Goal: Find specific page/section: Find specific page/section

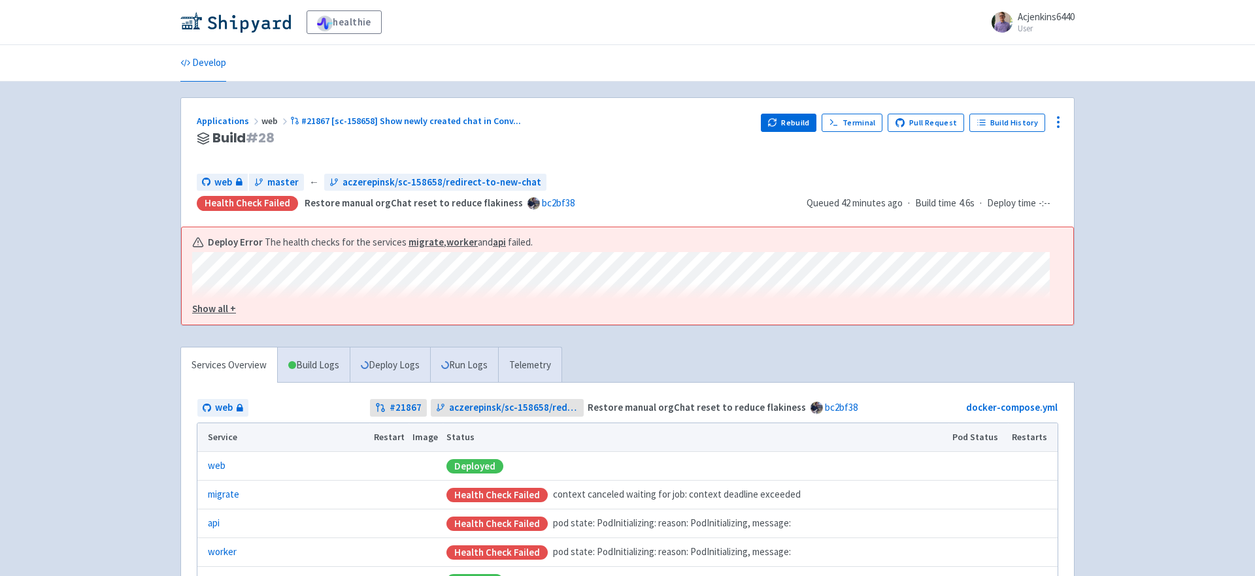
click at [218, 306] on u "Show all +" at bounding box center [214, 309] width 44 height 12
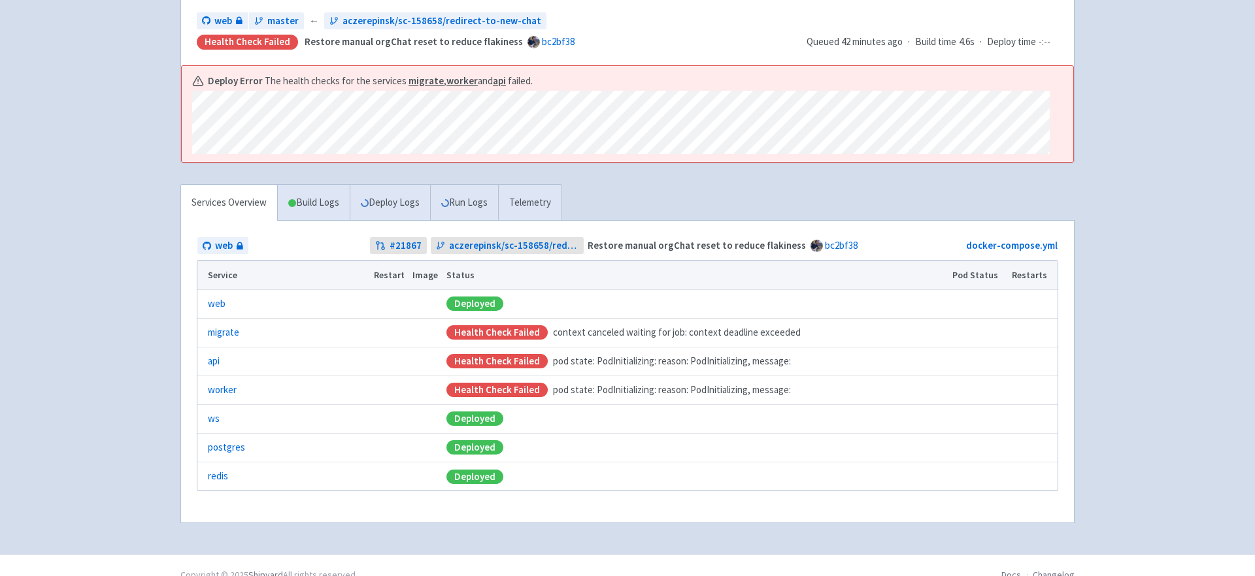
scroll to position [186, 0]
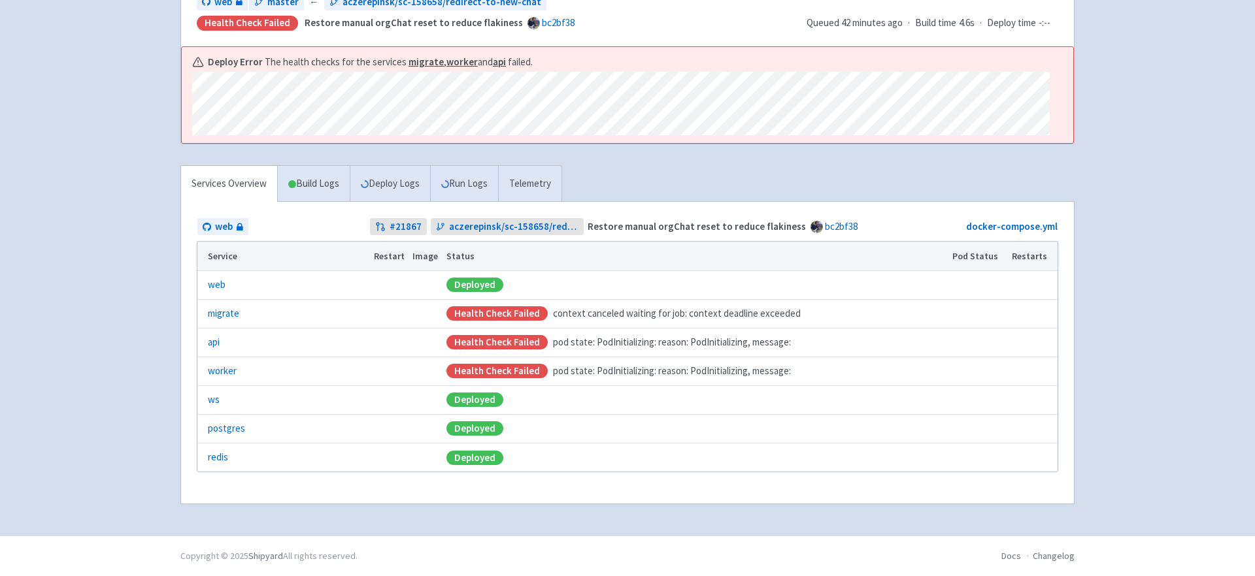
click at [140, 340] on div "healthie Acjenkins6440 User Profile Sign out Develop" at bounding box center [627, 178] width 1255 height 716
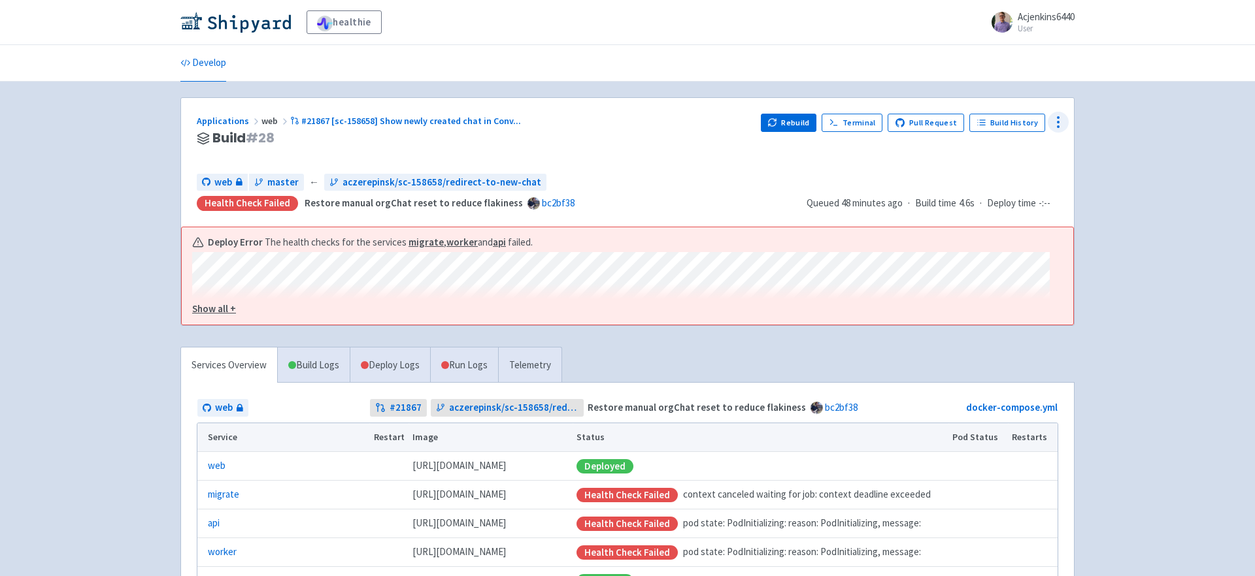
click at [1054, 123] on icon at bounding box center [1058, 122] width 16 height 16
click at [1027, 174] on span "Data Dashboard" at bounding box center [998, 174] width 66 height 18
click at [1027, 174] on div "web master ← aczerepinsk/sc-158658/redirect-to-new-chat Health check failed Res…" at bounding box center [627, 192] width 861 height 37
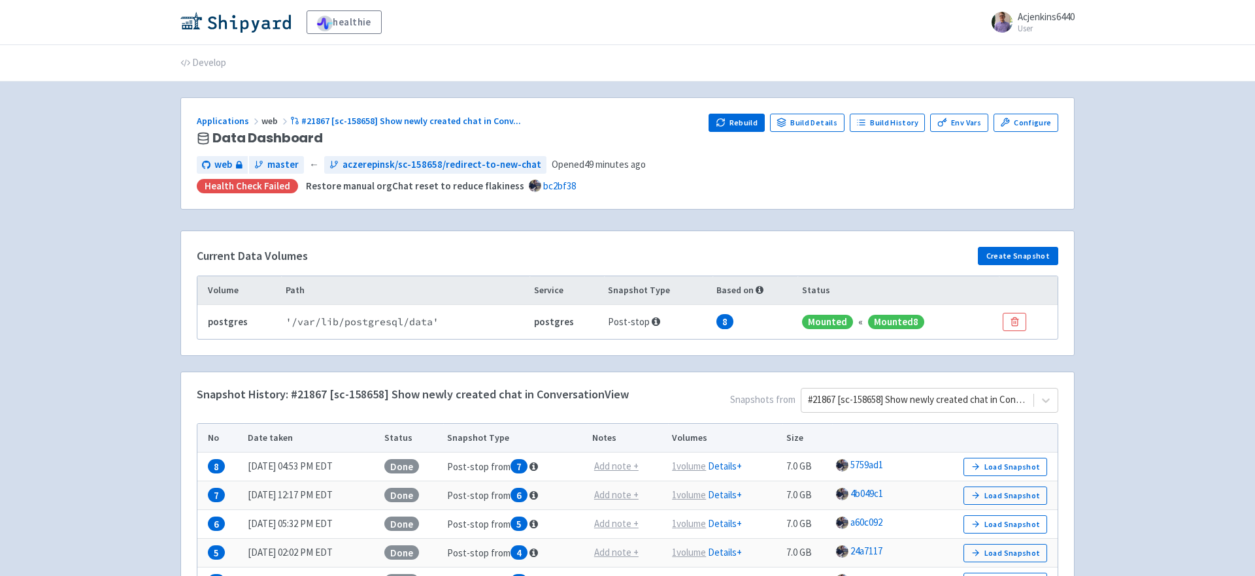
scroll to position [61, 0]
